Goal: Book appointment/travel/reservation

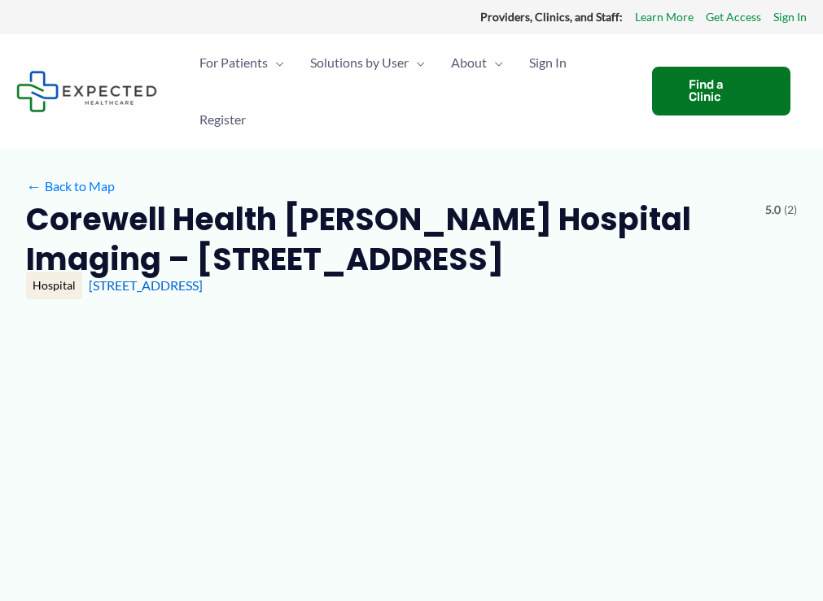
type input "**********"
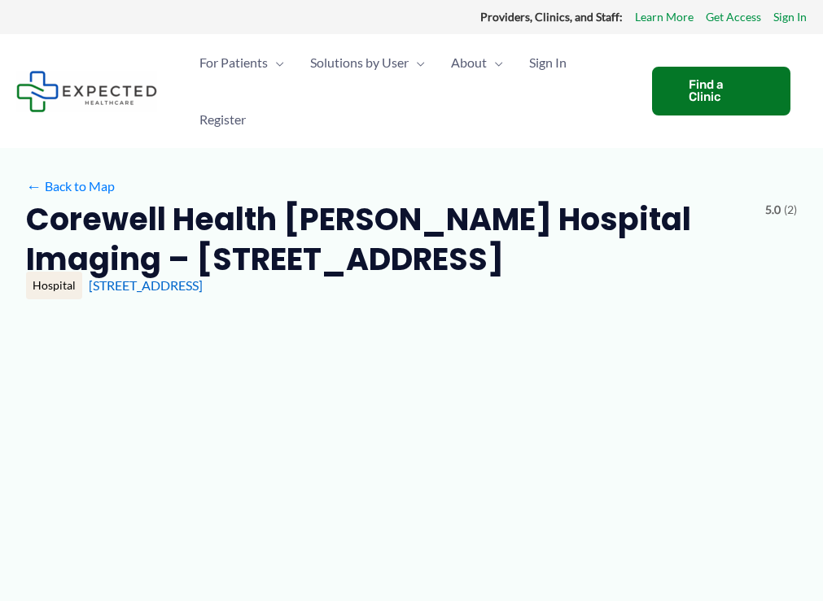
type input "**********"
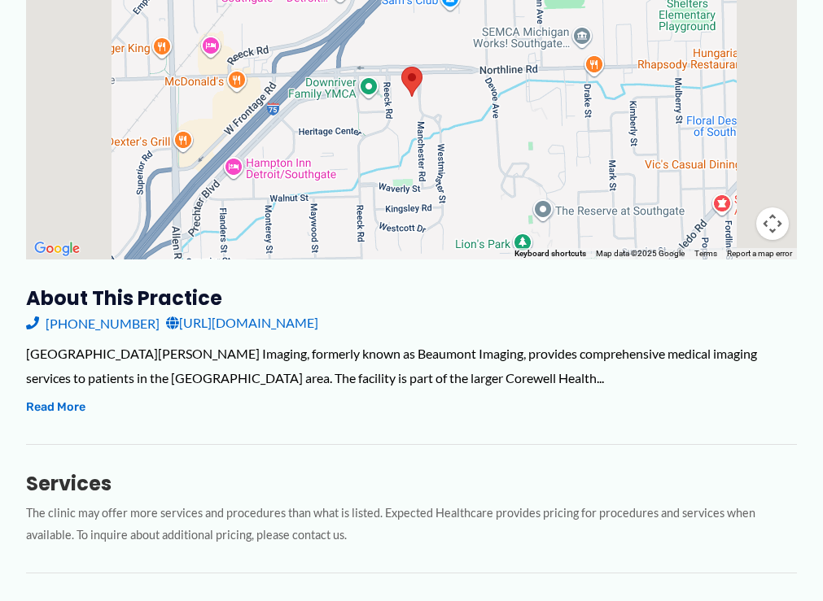
scroll to position [407, 0]
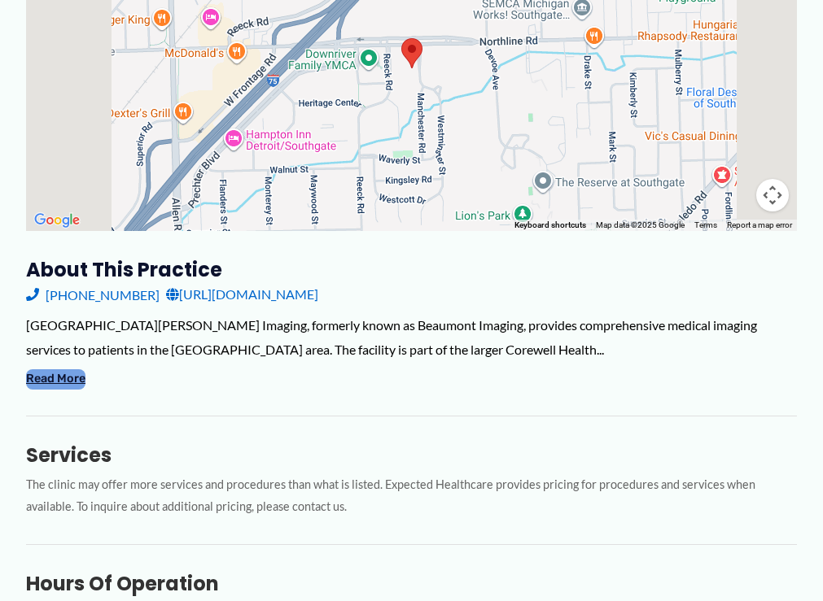
click at [46, 389] on button "Read More" at bounding box center [55, 379] width 59 height 20
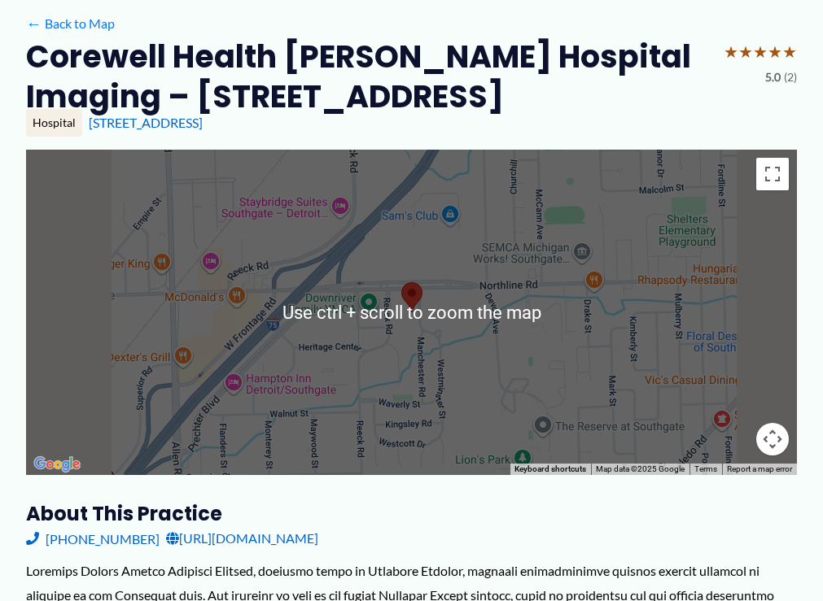
scroll to position [244, 0]
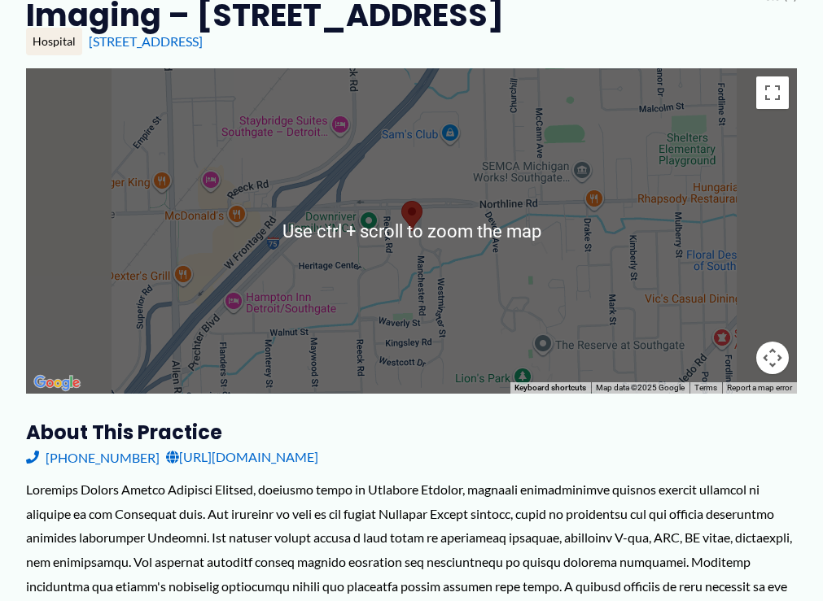
click at [491, 186] on div at bounding box center [411, 231] width 771 height 326
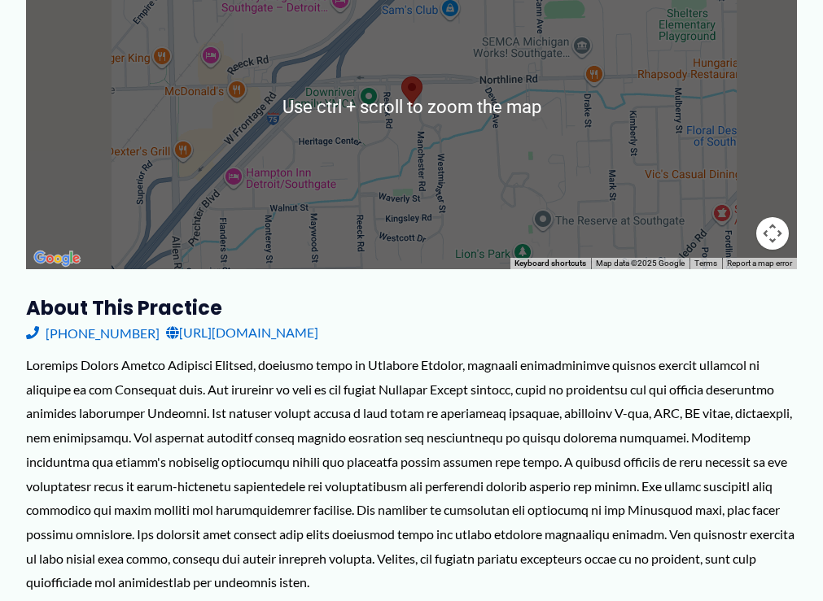
scroll to position [407, 0]
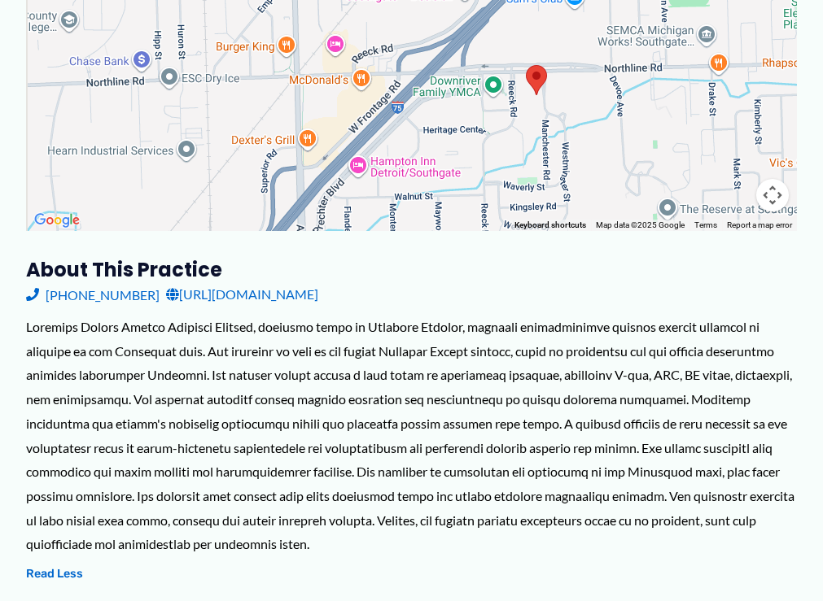
drag, startPoint x: 337, startPoint y: 112, endPoint x: 458, endPoint y: 143, distance: 125.1
click at [458, 143] on div at bounding box center [411, 69] width 771 height 326
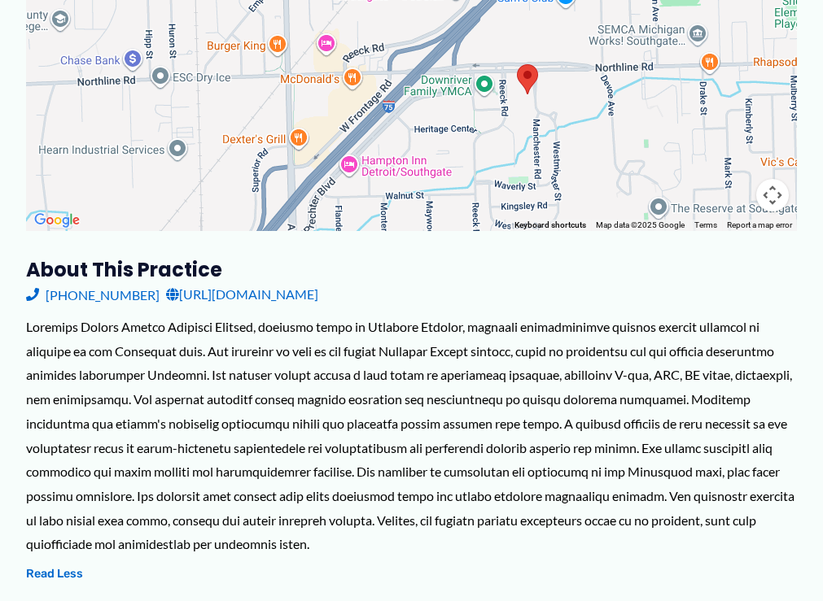
click at [756, 199] on button "Map camera controls" at bounding box center [772, 195] width 33 height 33
click at [715, 200] on button "Zoom out" at bounding box center [731, 195] width 33 height 33
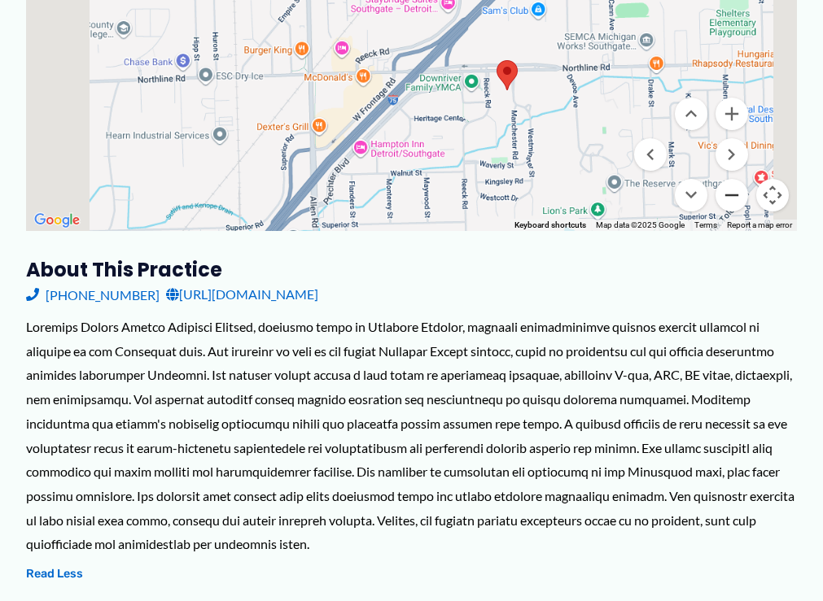
click at [715, 200] on button "Zoom out" at bounding box center [731, 195] width 33 height 33
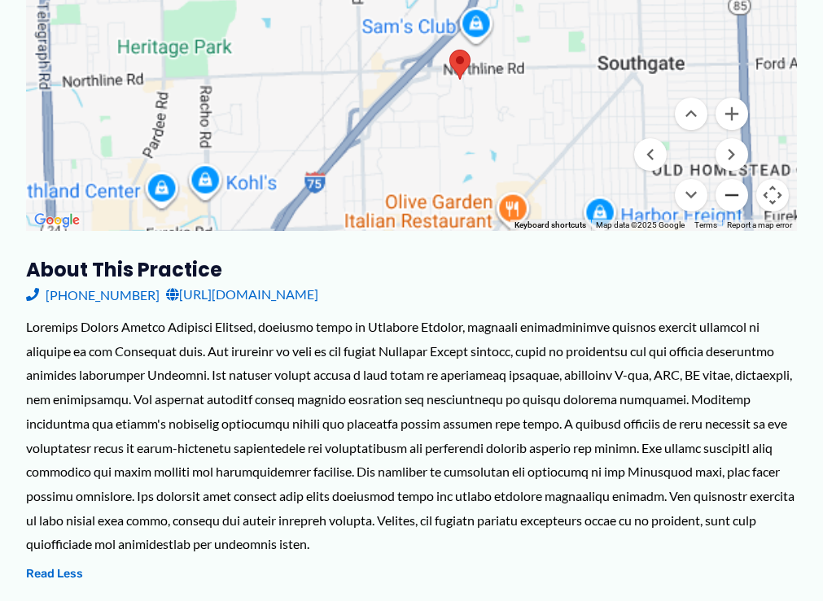
click at [715, 200] on button "Zoom out" at bounding box center [731, 195] width 33 height 33
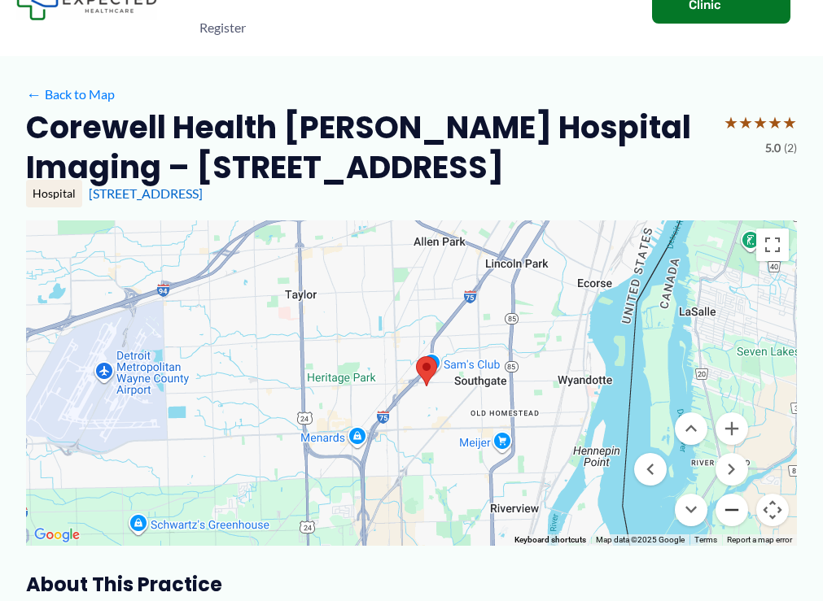
scroll to position [81, 0]
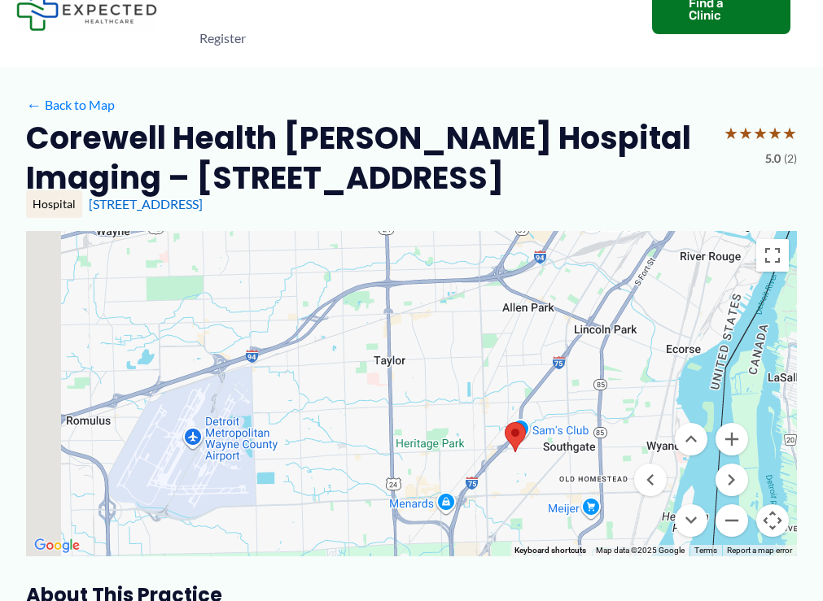
drag, startPoint x: 309, startPoint y: 357, endPoint x: 336, endPoint y: 387, distance: 40.3
click at [336, 387] on div at bounding box center [411, 394] width 771 height 326
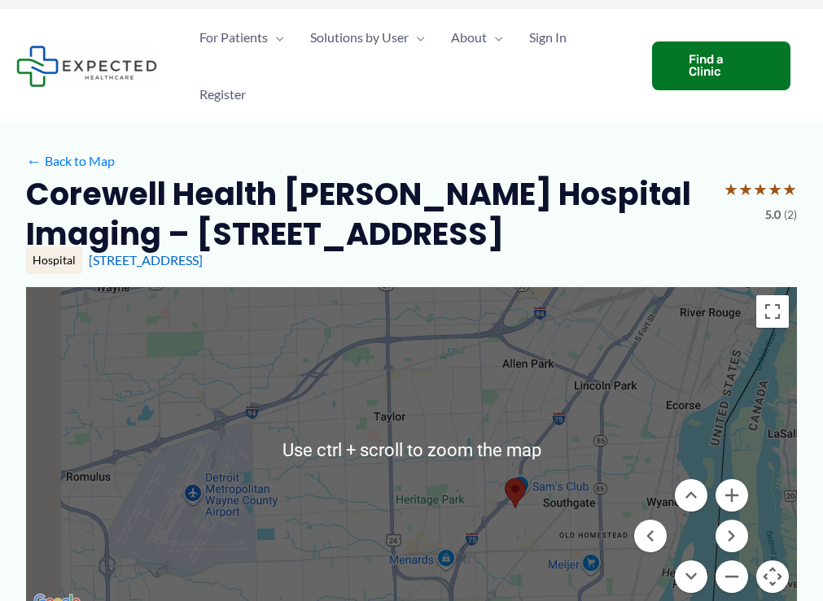
scroll to position [0, 0]
